Goal: Transaction & Acquisition: Purchase product/service

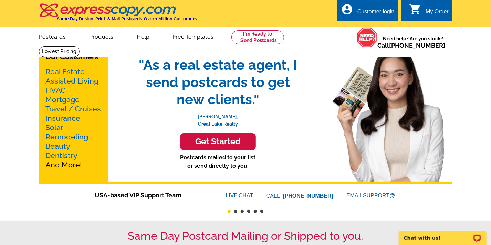
click at [235, 140] on h3 "Get Started" at bounding box center [218, 141] width 59 height 10
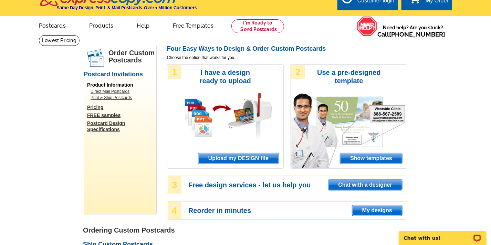
scroll to position [11, 0]
click at [379, 156] on span "Show templates" at bounding box center [371, 158] width 62 height 10
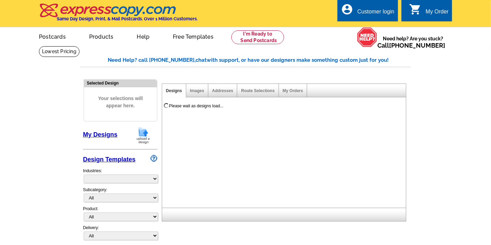
select select "971"
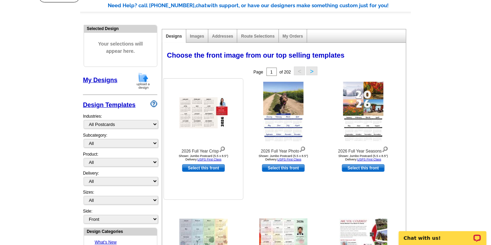
scroll to position [55, 0]
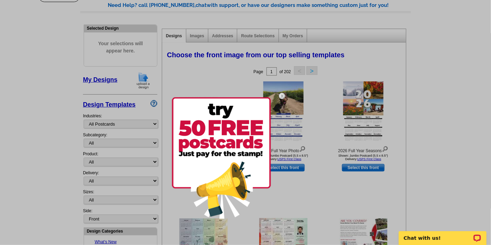
click at [320, 110] on div at bounding box center [245, 122] width 491 height 245
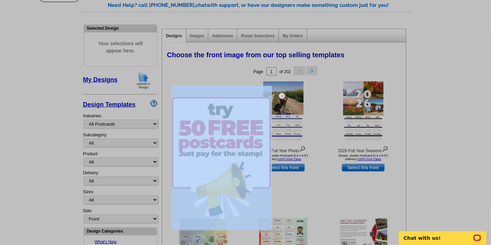
click at [320, 110] on div at bounding box center [245, 122] width 491 height 245
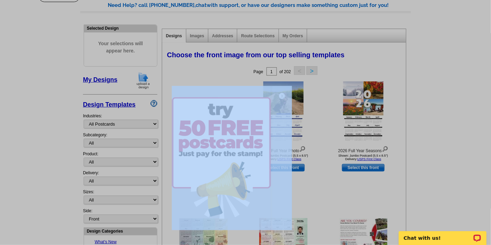
drag, startPoint x: 320, startPoint y: 110, endPoint x: 282, endPoint y: 100, distance: 38.8
click at [282, 100] on div at bounding box center [245, 122] width 491 height 245
click at [282, 97] on img at bounding box center [282, 96] width 20 height 20
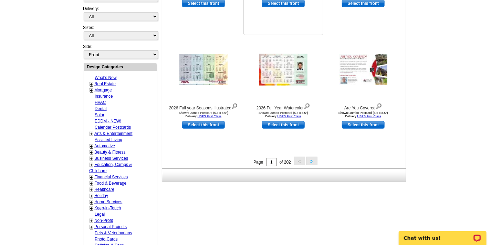
scroll to position [219, 0]
click at [309, 164] on button ">" at bounding box center [312, 160] width 11 height 9
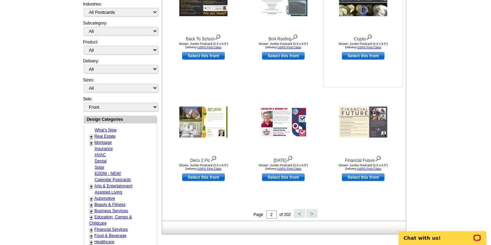
scroll to position [167, 0]
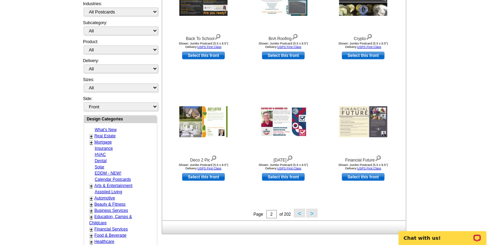
click at [313, 213] on button ">" at bounding box center [312, 212] width 11 height 9
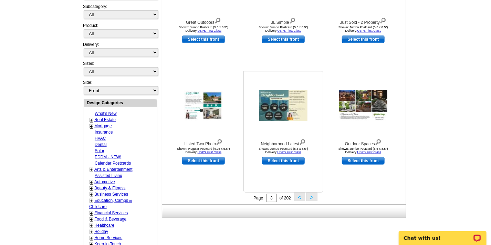
scroll to position [183, 0]
click at [313, 196] on button ">" at bounding box center [312, 197] width 11 height 9
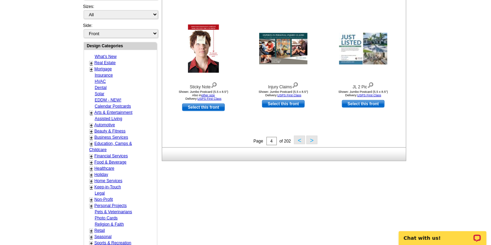
scroll to position [240, 0]
click at [313, 138] on button ">" at bounding box center [312, 139] width 11 height 9
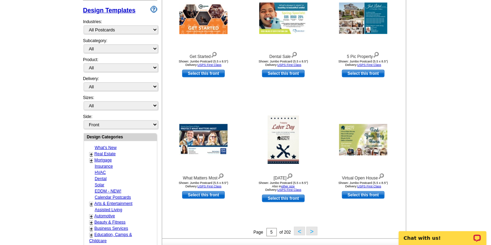
scroll to position [149, 0]
click at [372, 141] on img at bounding box center [363, 139] width 48 height 31
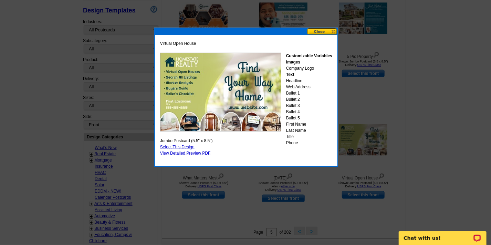
click at [335, 29] on button at bounding box center [322, 31] width 30 height 7
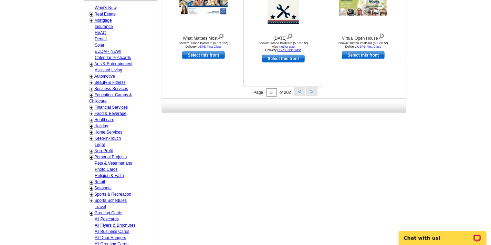
scroll to position [289, 0]
